Goal: Task Accomplishment & Management: Manage account settings

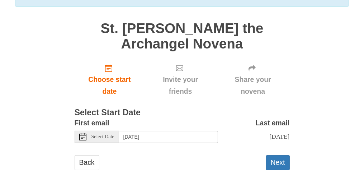
scroll to position [142, 0]
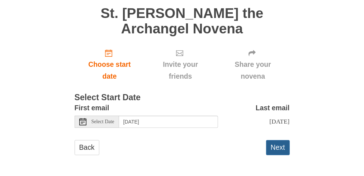
click at [269, 152] on button "Next" at bounding box center [278, 147] width 24 height 15
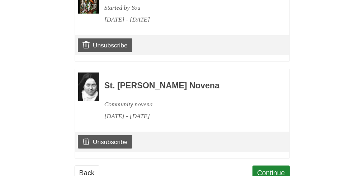
scroll to position [476, 0]
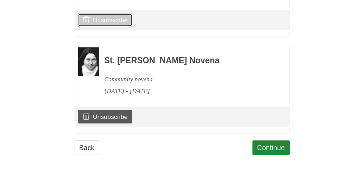
click at [121, 27] on link "Unsubscribe" at bounding box center [105, 20] width 54 height 14
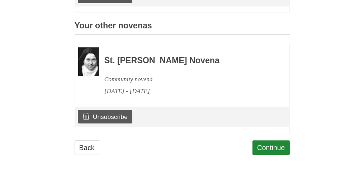
scroll to position [524, 0]
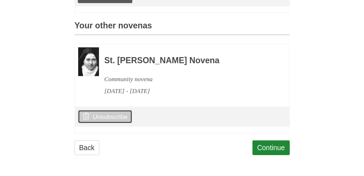
click at [125, 110] on link "Unsubscribe" at bounding box center [105, 117] width 54 height 14
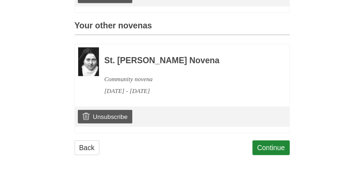
scroll to position [524, 0]
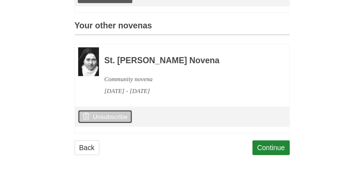
click at [129, 110] on link "Unsubscribe" at bounding box center [105, 117] width 54 height 14
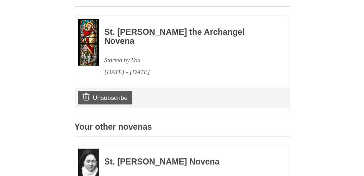
scroll to position [251, 0]
